Goal: Navigation & Orientation: Understand site structure

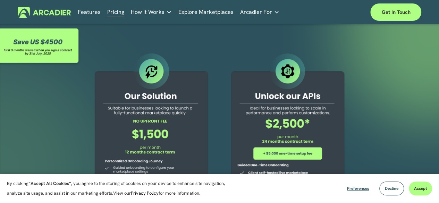
click at [89, 12] on link "Features" at bounding box center [89, 12] width 23 height 11
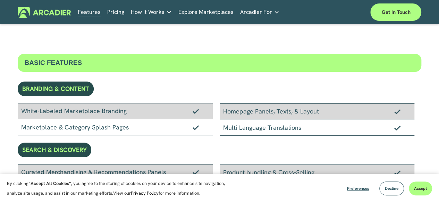
click at [151, 13] on span "How It Works" at bounding box center [148, 12] width 34 height 10
click at [151, 12] on span "How It Works" at bounding box center [148, 12] width 34 height 10
click at [37, 13] on img at bounding box center [44, 12] width 53 height 11
